Goal: Information Seeking & Learning: Learn about a topic

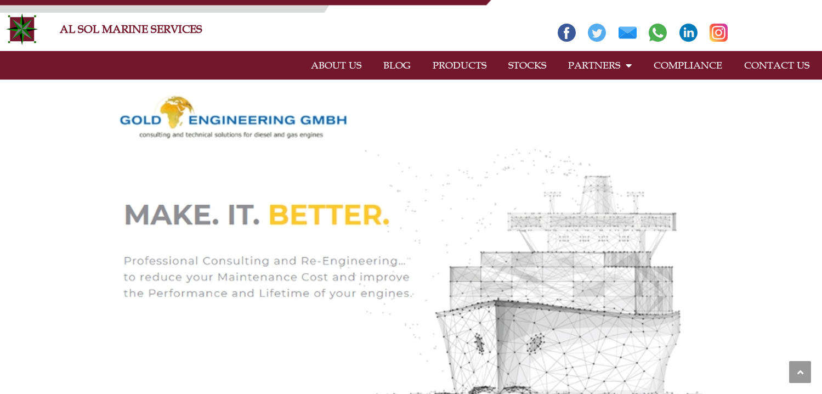
scroll to position [292, 0]
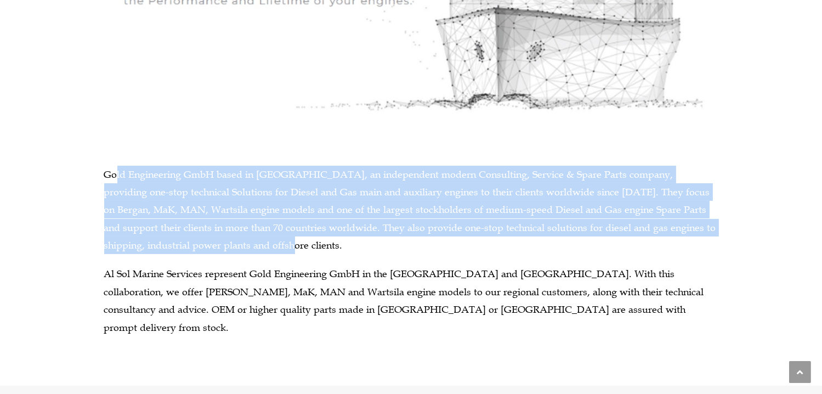
drag, startPoint x: 114, startPoint y: 167, endPoint x: 396, endPoint y: 240, distance: 291.2
click at [396, 240] on p "Gold Engineering GmbH based in [GEOGRAPHIC_DATA], an independent modern Consult…" at bounding box center [411, 210] width 614 height 89
click at [381, 231] on p "Gold Engineering GmbH based in [GEOGRAPHIC_DATA], an independent modern Consult…" at bounding box center [411, 210] width 614 height 89
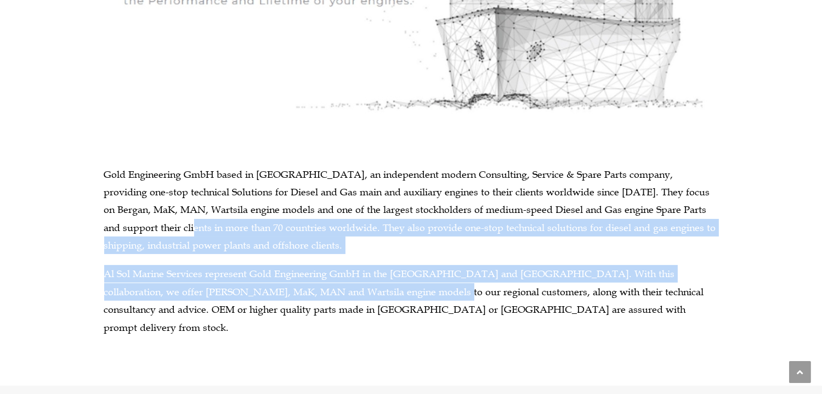
drag, startPoint x: 127, startPoint y: 235, endPoint x: 344, endPoint y: 290, distance: 224.1
click at [344, 290] on div "Gold Engineering GmbH based in [GEOGRAPHIC_DATA], an independent modern Consult…" at bounding box center [411, 251] width 614 height 171
click at [337, 279] on p "Al Sol Marine Services represent Gold Engineering GmbH in the [GEOGRAPHIC_DATA]…" at bounding box center [411, 300] width 614 height 71
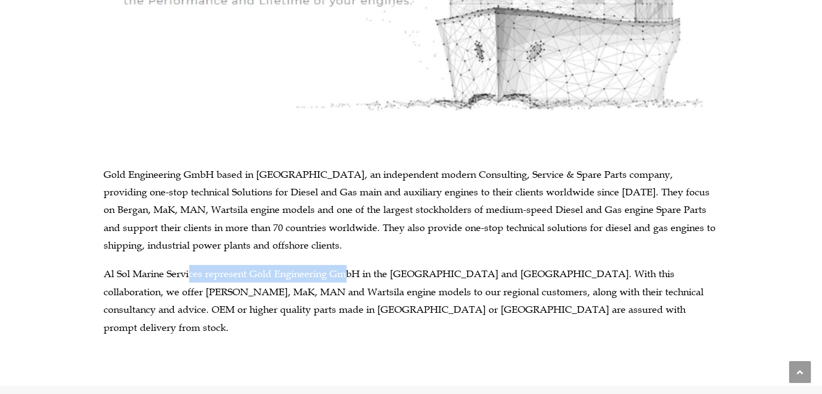
drag, startPoint x: 188, startPoint y: 271, endPoint x: 344, endPoint y: 269, distance: 155.8
click at [344, 269] on p "Al Sol Marine Services represent Gold Engineering GmbH in the [GEOGRAPHIC_DATA]…" at bounding box center [411, 300] width 614 height 71
click at [270, 271] on p "Al Sol Marine Services represent Gold Engineering GmbH in the [GEOGRAPHIC_DATA]…" at bounding box center [411, 300] width 614 height 71
drag, startPoint x: 239, startPoint y: 268, endPoint x: 460, endPoint y: 261, distance: 221.7
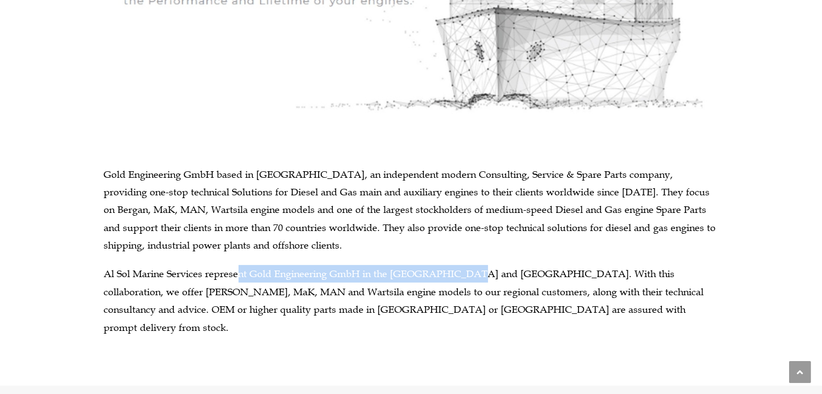
click at [460, 261] on div "Gold Engineering GmbH based in [GEOGRAPHIC_DATA], an independent modern Consult…" at bounding box center [411, 251] width 614 height 171
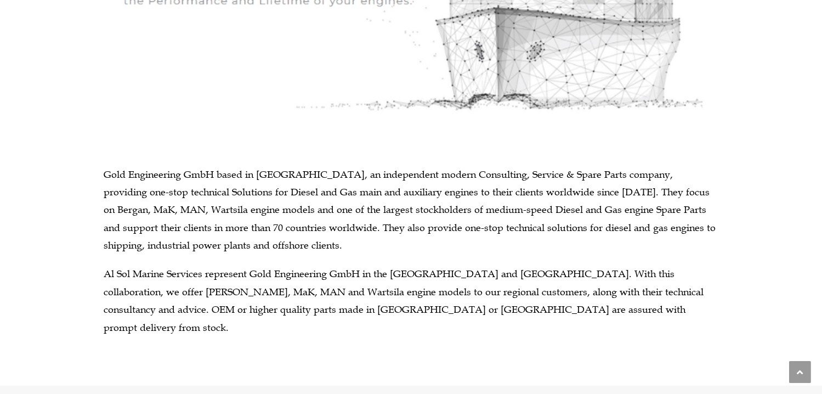
click at [461, 260] on div "Gold Engineering GmbH based in [GEOGRAPHIC_DATA], an independent modern Consult…" at bounding box center [411, 251] width 614 height 171
click at [516, 278] on p "Al Sol Marine Services represent Gold Engineering GmbH in the [GEOGRAPHIC_DATA]…" at bounding box center [411, 300] width 614 height 71
drag, startPoint x: 525, startPoint y: 274, endPoint x: 383, endPoint y: 267, distance: 142.3
click at [383, 267] on p "Al Sol Marine Services represent Gold Engineering GmbH in the [GEOGRAPHIC_DATA]…" at bounding box center [411, 300] width 614 height 71
click at [461, 271] on p "Al Sol Marine Services represent Gold Engineering GmbH in the [GEOGRAPHIC_DATA]…" at bounding box center [411, 300] width 614 height 71
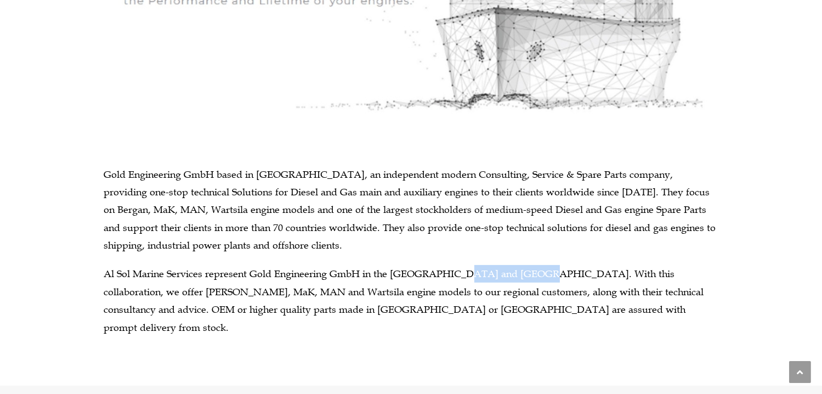
drag, startPoint x: 450, startPoint y: 274, endPoint x: 524, endPoint y: 271, distance: 74.1
click at [524, 271] on p "Al Sol Marine Services represent Gold Engineering GmbH in the [GEOGRAPHIC_DATA]…" at bounding box center [411, 300] width 614 height 71
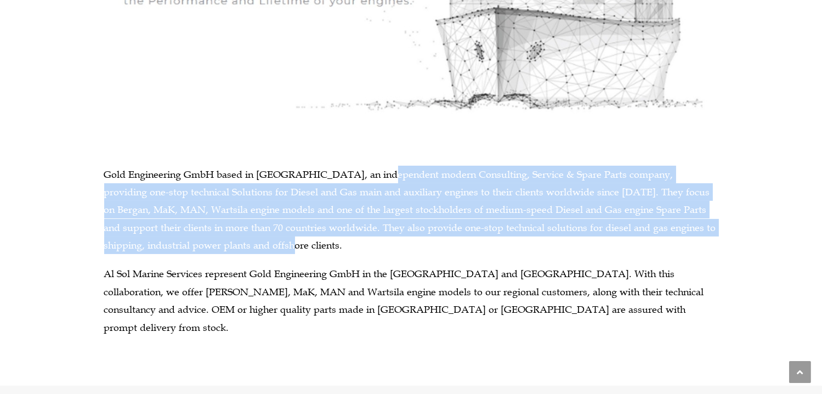
drag, startPoint x: 377, startPoint y: 161, endPoint x: 547, endPoint y: 242, distance: 188.9
click at [547, 242] on div "Gold Engineering GmbH based in [GEOGRAPHIC_DATA], an independent modern Consult…" at bounding box center [411, 81] width 625 height 577
click at [555, 242] on p "Gold Engineering GmbH based in [GEOGRAPHIC_DATA], an independent modern Consult…" at bounding box center [411, 210] width 614 height 89
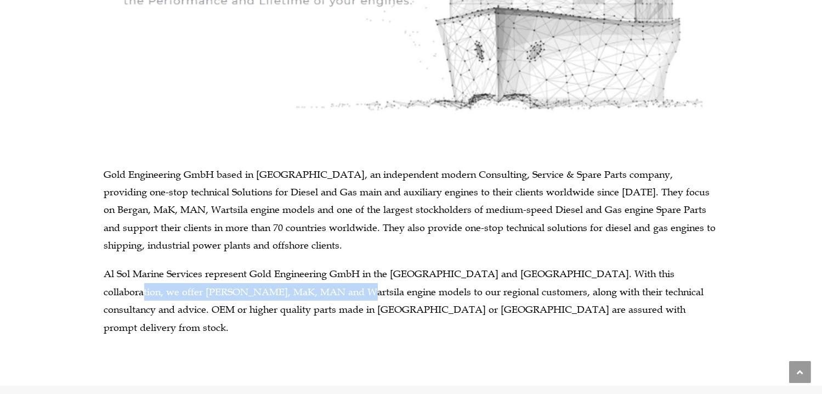
drag, startPoint x: 653, startPoint y: 276, endPoint x: 254, endPoint y: 293, distance: 399.6
click at [254, 293] on p "Al Sol Marine Services represent Gold Engineering GmbH in the [GEOGRAPHIC_DATA]…" at bounding box center [411, 300] width 614 height 71
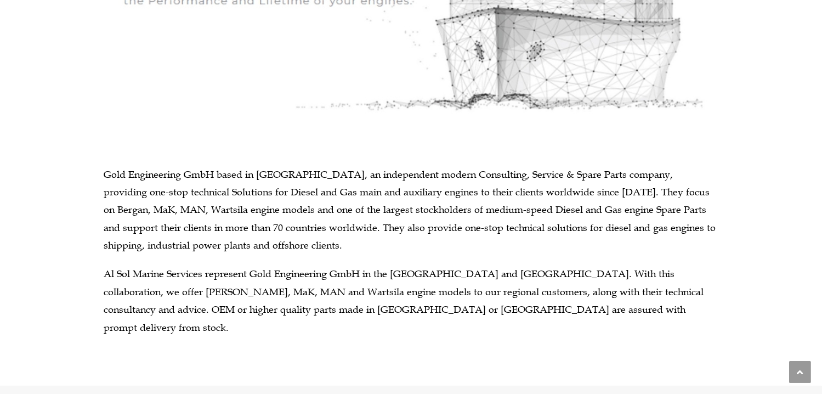
click at [374, 296] on p "Al Sol Marine Services represent Gold Engineering GmbH in the [GEOGRAPHIC_DATA]…" at bounding box center [411, 300] width 614 height 71
drag, startPoint x: 360, startPoint y: 290, endPoint x: 465, endPoint y: 292, distance: 104.2
click at [465, 292] on p "Al Sol Marine Services represent Gold Engineering GmbH in the [GEOGRAPHIC_DATA]…" at bounding box center [411, 300] width 614 height 71
drag, startPoint x: 468, startPoint y: 308, endPoint x: 478, endPoint y: 310, distance: 10.1
click at [468, 308] on p "Al Sol Marine Services represent Gold Engineering GmbH in the [GEOGRAPHIC_DATA]…" at bounding box center [411, 300] width 614 height 71
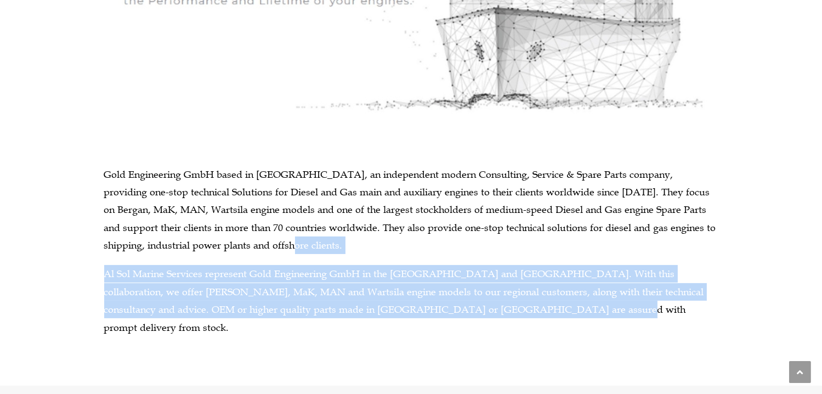
drag, startPoint x: 477, startPoint y: 313, endPoint x: 336, endPoint y: 248, distance: 154.9
click at [336, 248] on div "Gold Engineering GmbH based in [GEOGRAPHIC_DATA], an independent modern Consult…" at bounding box center [411, 251] width 614 height 171
click at [466, 285] on p "Al Sol Marine Services represent Gold Engineering GmbH in the [GEOGRAPHIC_DATA]…" at bounding box center [411, 300] width 614 height 71
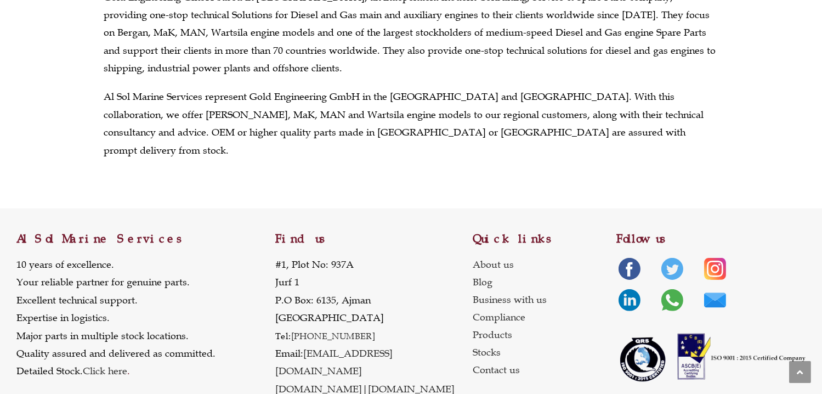
scroll to position [0, 0]
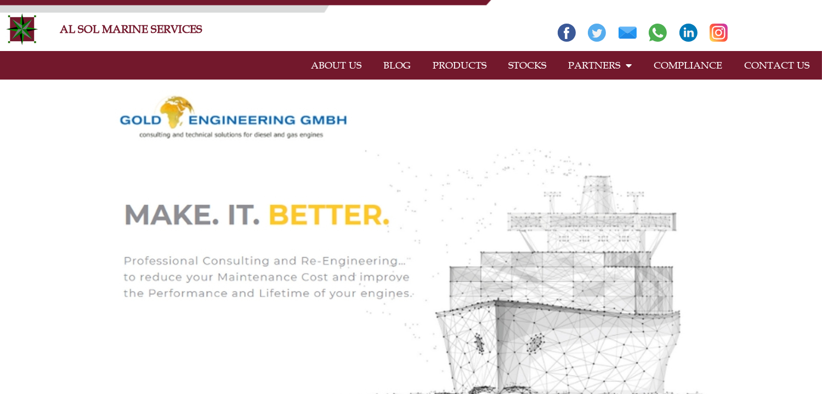
click at [460, 65] on link "PRODUCTS" at bounding box center [460, 65] width 76 height 25
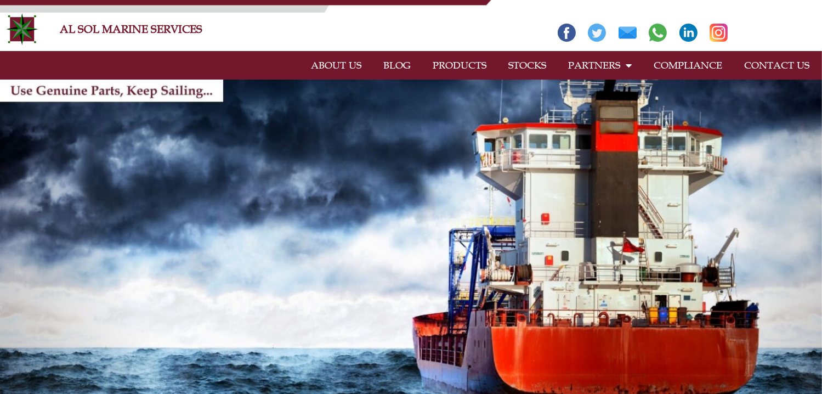
scroll to position [292, 0]
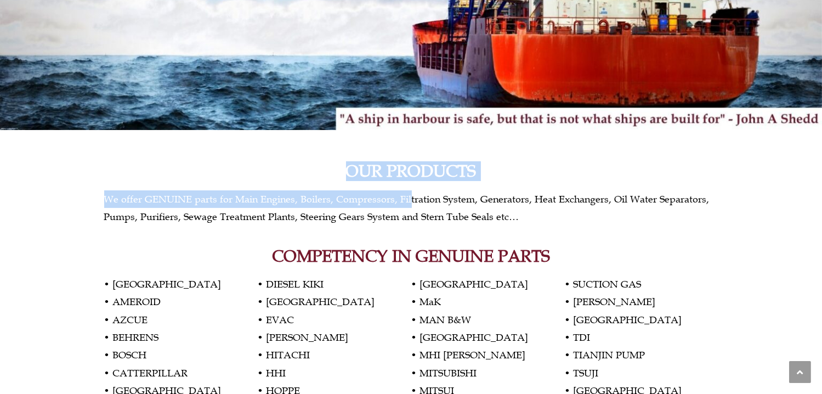
drag, startPoint x: 408, startPoint y: 200, endPoint x: 415, endPoint y: 202, distance: 6.9
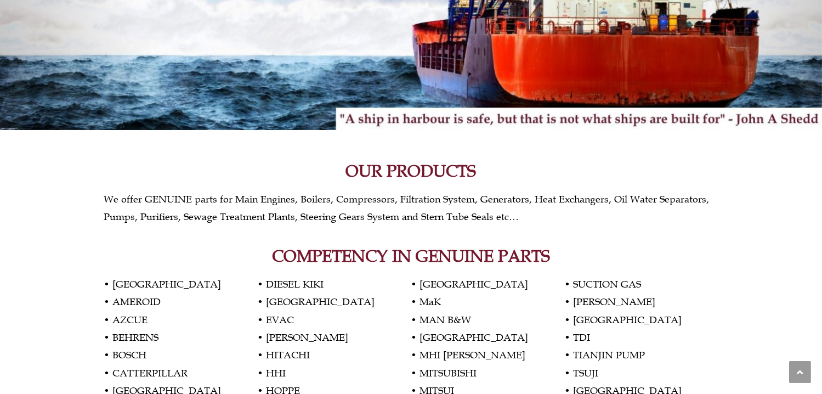
click at [506, 225] on div "We offer GENUINE parts for Main Engines, Boilers, Compressors, Filtration Syste…" at bounding box center [411, 213] width 614 height 47
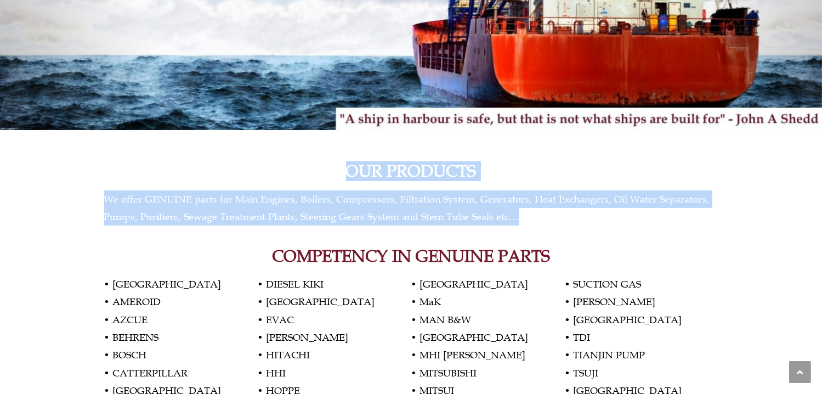
drag, startPoint x: 524, startPoint y: 218, endPoint x: 296, endPoint y: 150, distance: 238.1
copy div "OUR PRODUCTS We offer GENUINE parts for Main Engines, Boilers, Compressors, Fil…"
click at [496, 195] on p "We offer GENUINE parts for Main Engines, Boilers, Compressors, Filtration Syste…" at bounding box center [411, 208] width 614 height 36
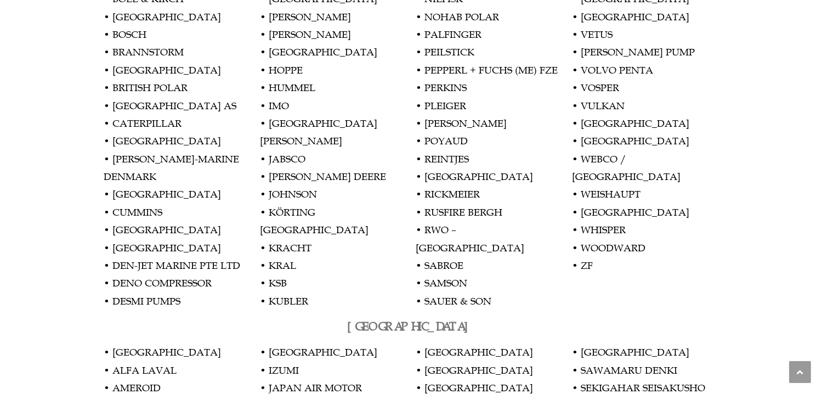
scroll to position [1316, 0]
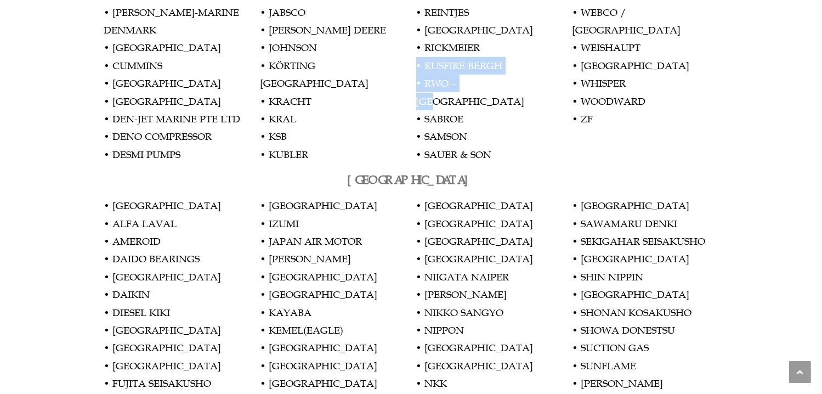
drag, startPoint x: 412, startPoint y: 78, endPoint x: 480, endPoint y: 101, distance: 71.5
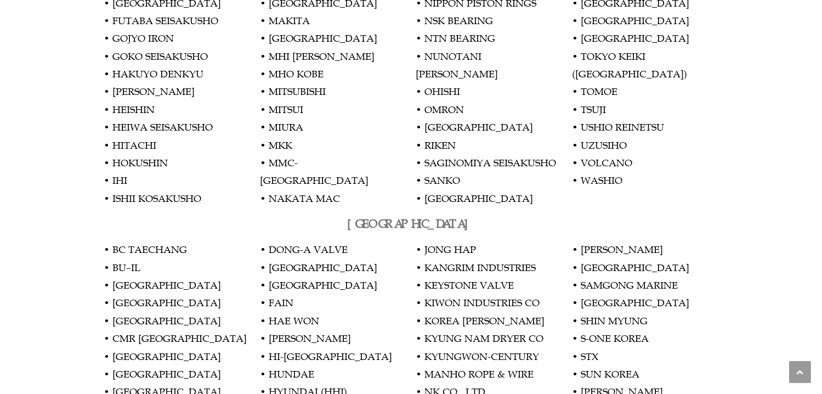
scroll to position [1717, 0]
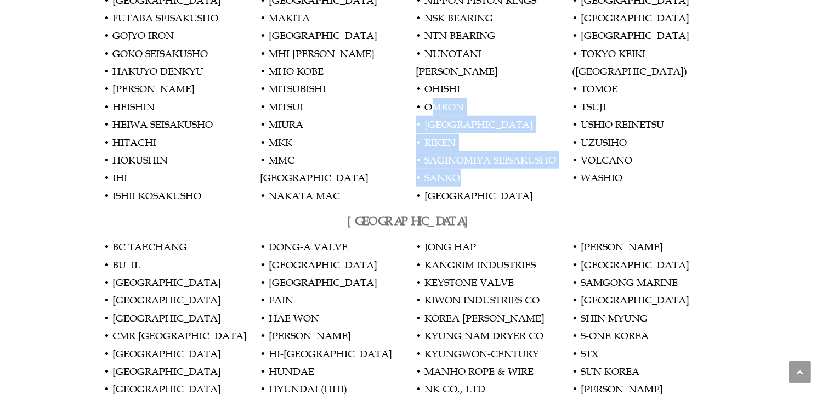
drag, startPoint x: 428, startPoint y: 75, endPoint x: 490, endPoint y: 166, distance: 109.4
click at [490, 166] on p "• AKASAKA • ALFA LAVAL • AMEROID • DAIDO BEARINGS • DAIHATSU • DAIKIN • DIESEL …" at bounding box center [411, 0] width 614 height 409
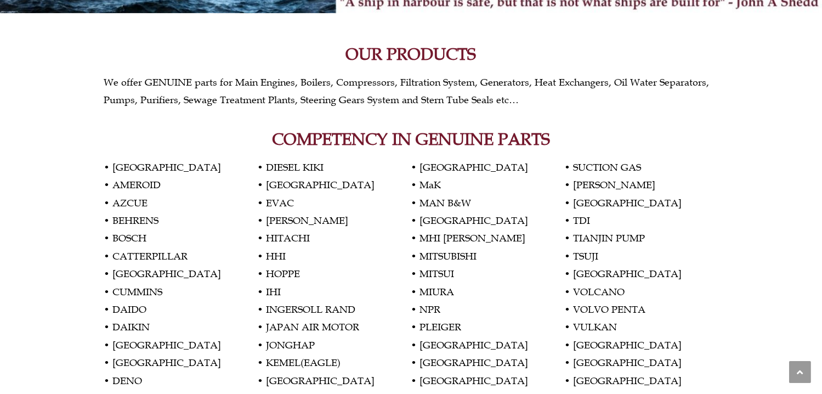
scroll to position [117, 0]
